Goal: Navigation & Orientation: Go to known website

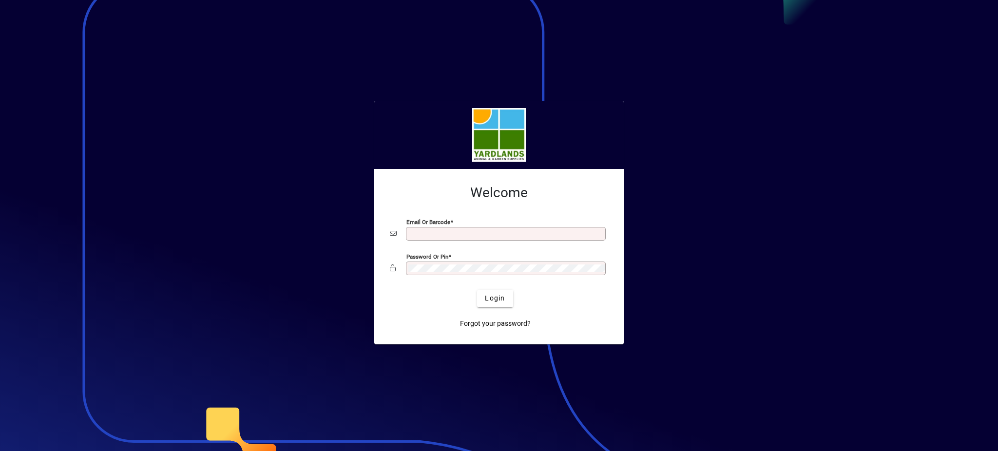
type input "**********"
click at [396, 271] on div "Password or Pin" at bounding box center [499, 268] width 218 height 19
click at [477, 290] on button "Login" at bounding box center [495, 299] width 36 height 18
